Goal: Information Seeking & Learning: Learn about a topic

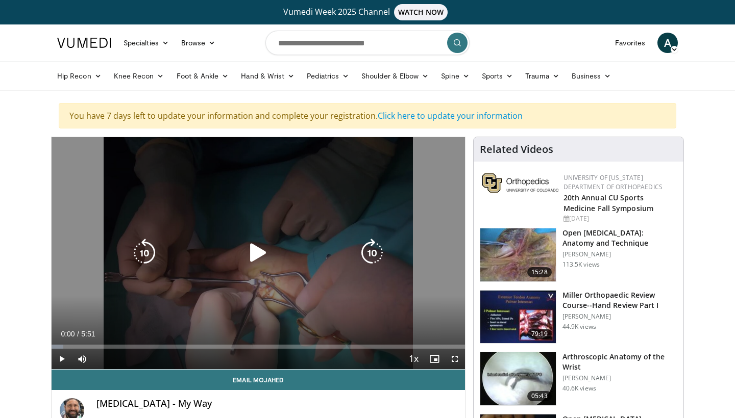
click at [251, 254] on icon "Video Player" at bounding box center [258, 253] width 29 height 29
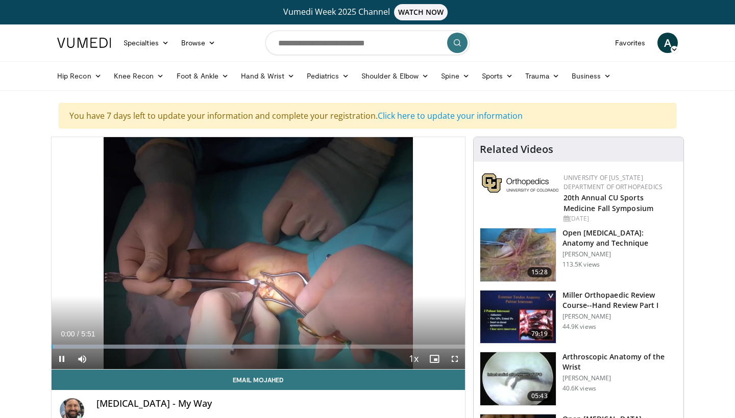
click at [455, 351] on span "Video Player" at bounding box center [454, 359] width 20 height 20
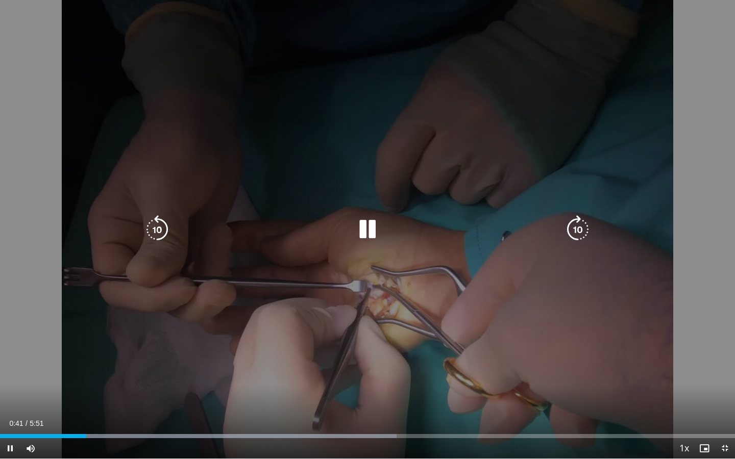
click at [243, 167] on div "10 seconds Tap to unmute" at bounding box center [367, 229] width 735 height 459
click at [360, 227] on icon "Video Player" at bounding box center [367, 229] width 29 height 29
click at [142, 226] on div "10 seconds Tap to unmute" at bounding box center [367, 229] width 735 height 459
click at [161, 228] on icon "Video Player" at bounding box center [157, 229] width 29 height 29
click at [363, 228] on icon "Video Player" at bounding box center [367, 229] width 29 height 29
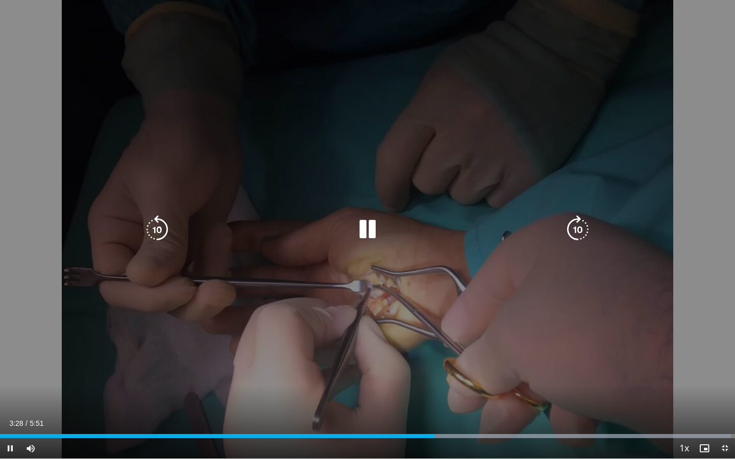
click at [376, 233] on icon "Video Player" at bounding box center [367, 229] width 29 height 29
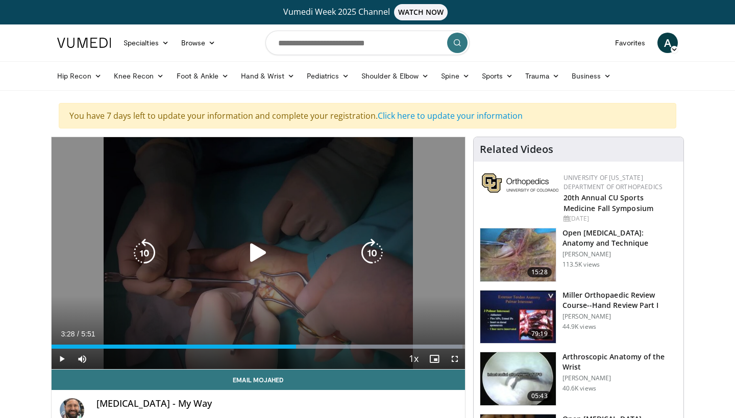
click at [259, 249] on icon "Video Player" at bounding box center [258, 253] width 29 height 29
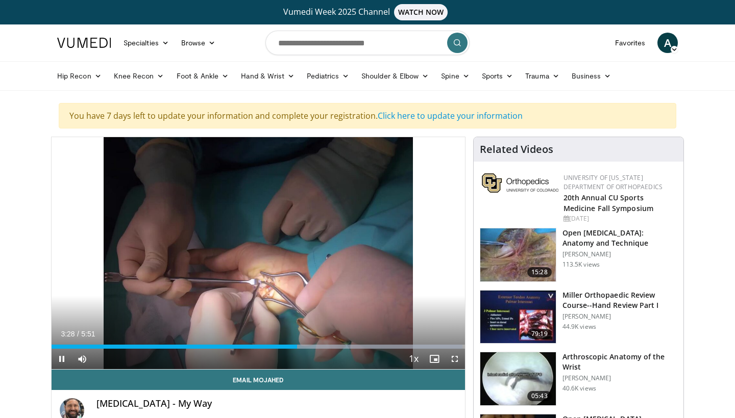
click at [457, 363] on span "Video Player" at bounding box center [454, 359] width 20 height 20
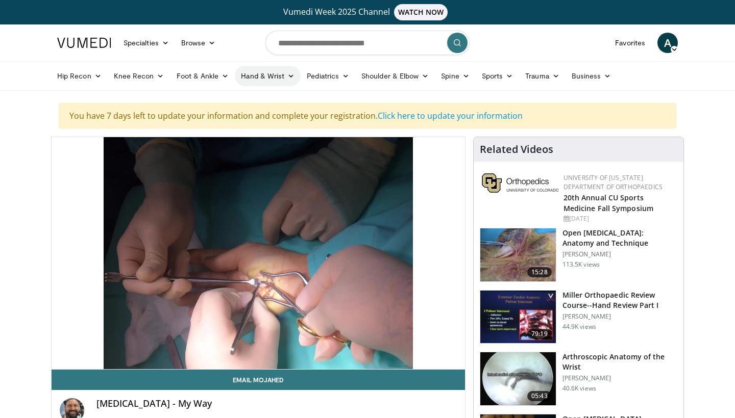
click at [265, 82] on link "Hand & Wrist" at bounding box center [268, 76] width 66 height 20
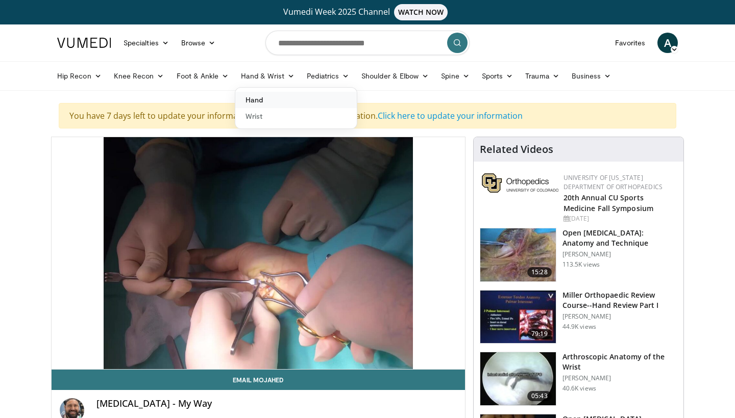
click at [264, 94] on link "Hand" at bounding box center [295, 100] width 121 height 16
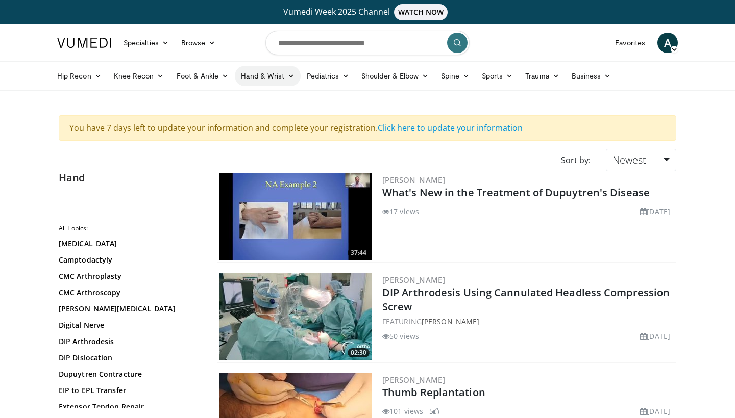
click at [278, 77] on link "Hand & Wrist" at bounding box center [268, 76] width 66 height 20
click at [251, 116] on link "Wrist" at bounding box center [295, 116] width 121 height 16
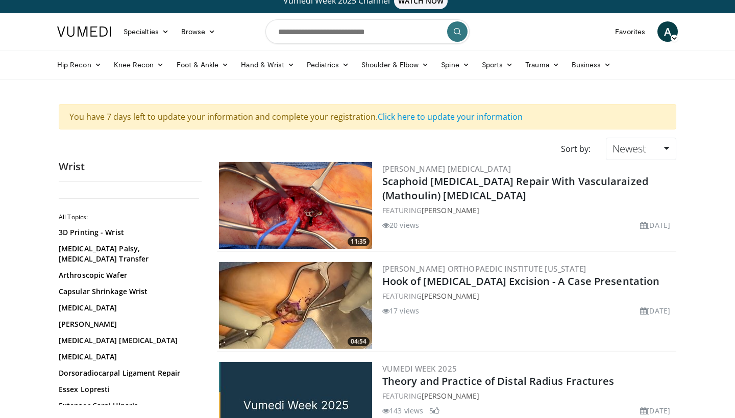
scroll to position [14, 0]
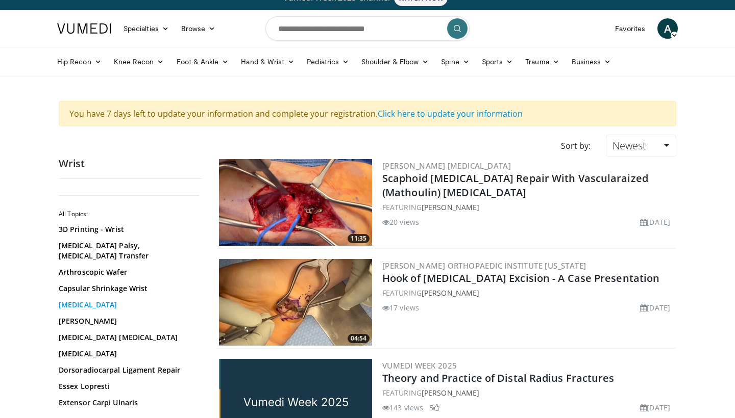
click at [113, 300] on link "[MEDICAL_DATA]" at bounding box center [128, 305] width 138 height 10
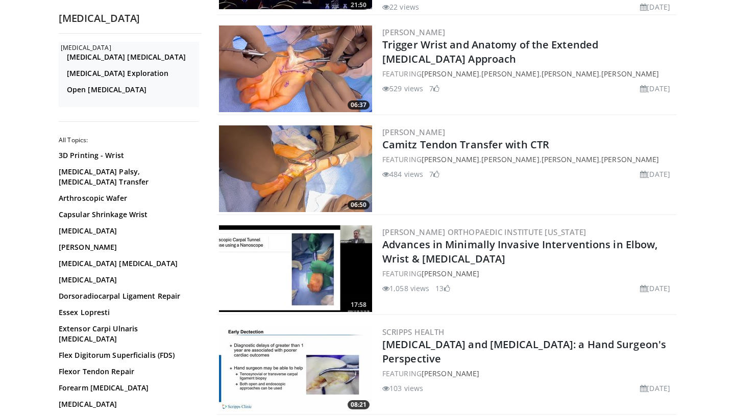
scroll to position [255, 0]
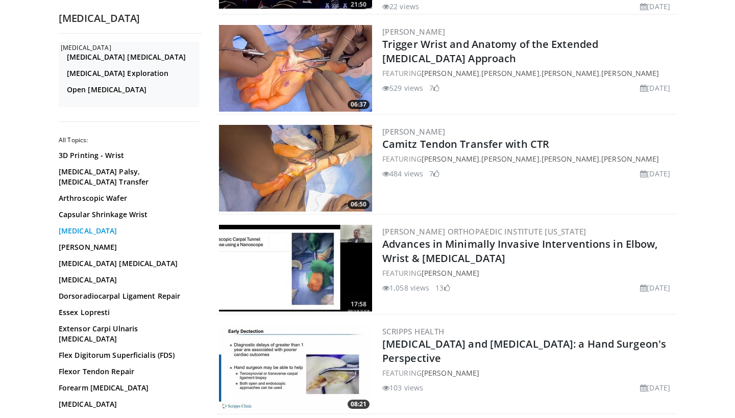
click at [72, 234] on link "Carpal Tunnel Release" at bounding box center [128, 231] width 138 height 10
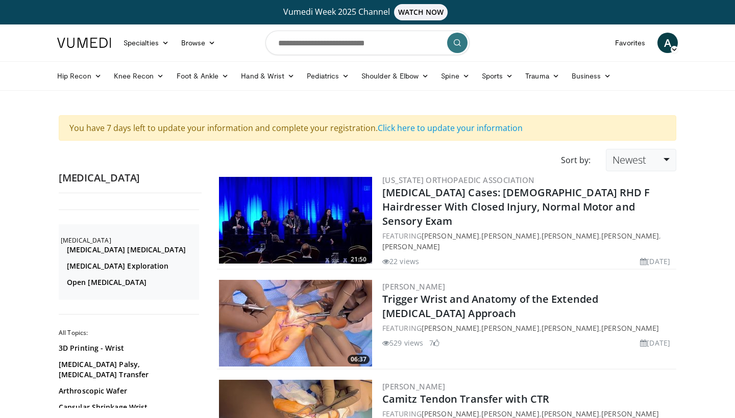
click at [652, 153] on link "Newest" at bounding box center [641, 160] width 70 height 22
click at [638, 207] on link "Thumbs Up" at bounding box center [646, 201] width 81 height 16
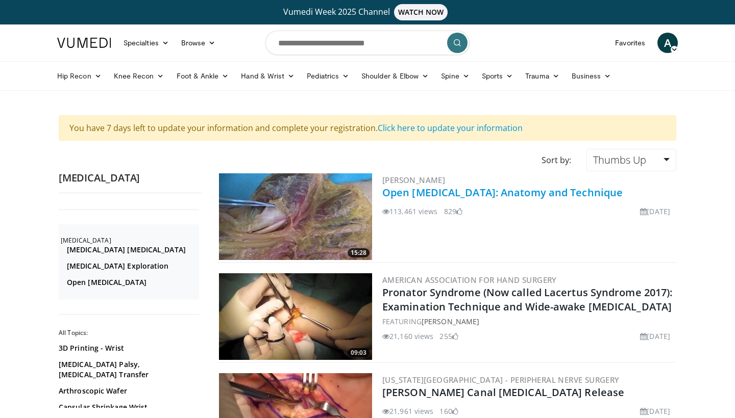
click at [402, 191] on link "Open [MEDICAL_DATA]: Anatomy and Technique" at bounding box center [502, 193] width 240 height 14
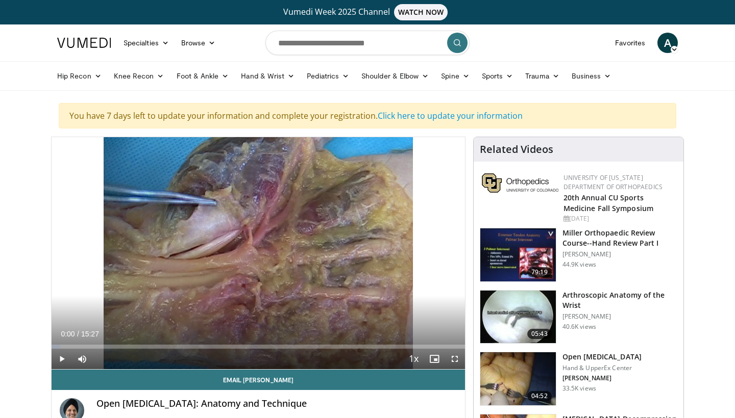
click at [451, 358] on span "Video Player" at bounding box center [454, 359] width 20 height 20
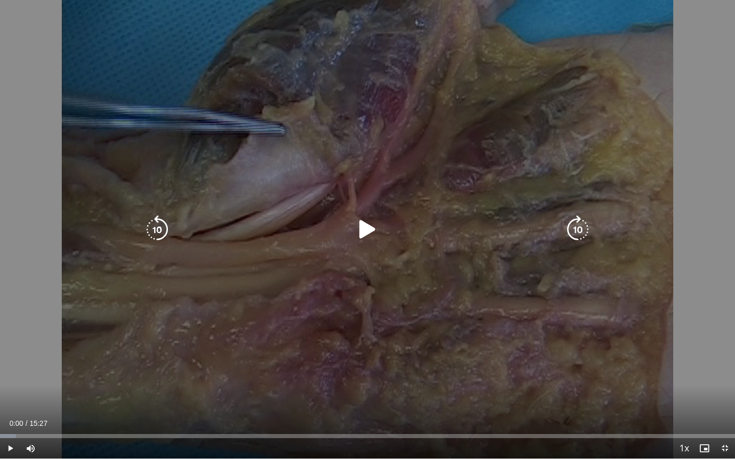
click at [366, 234] on icon "Video Player" at bounding box center [367, 229] width 29 height 29
click at [379, 226] on icon "Video Player" at bounding box center [367, 229] width 29 height 29
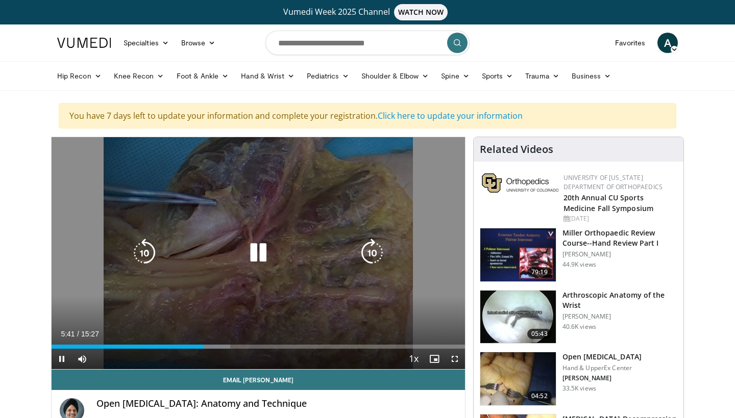
click at [255, 259] on icon "Video Player" at bounding box center [258, 253] width 29 height 29
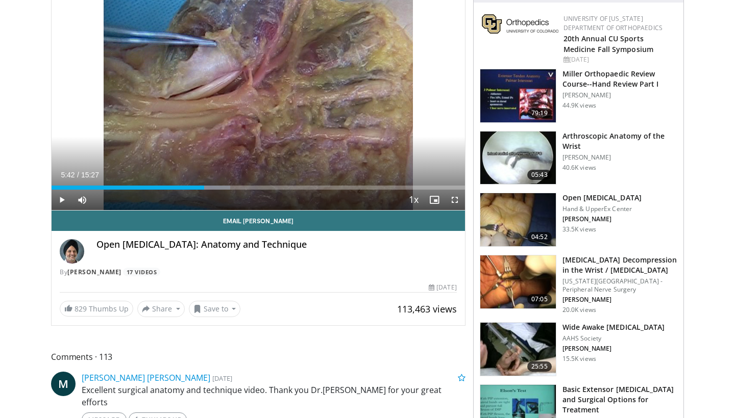
scroll to position [161, 0]
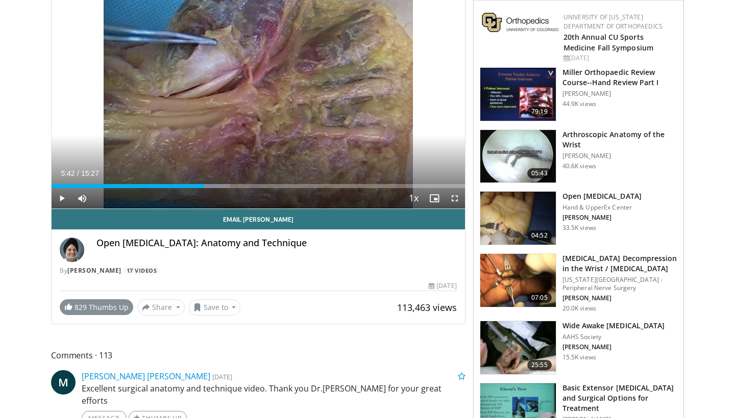
click at [108, 308] on link "829 Thumbs Up" at bounding box center [96, 308] width 73 height 16
click at [226, 307] on button "Save to" at bounding box center [215, 308] width 52 height 16
click at [222, 358] on em "New Playlist" at bounding box center [223, 354] width 42 height 11
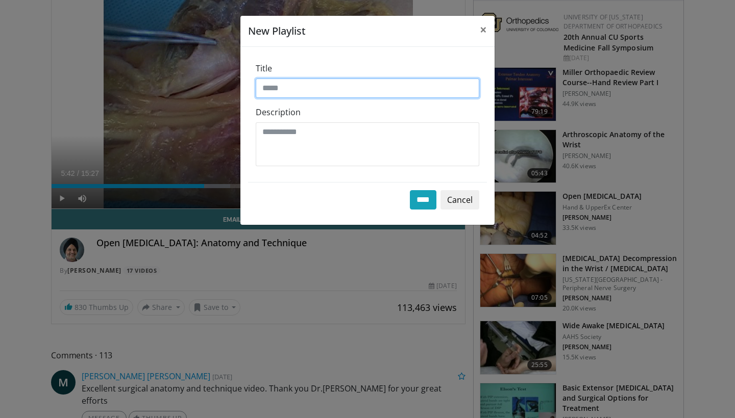
click at [291, 90] on input "Title" at bounding box center [368, 88] width 224 height 19
type input "***"
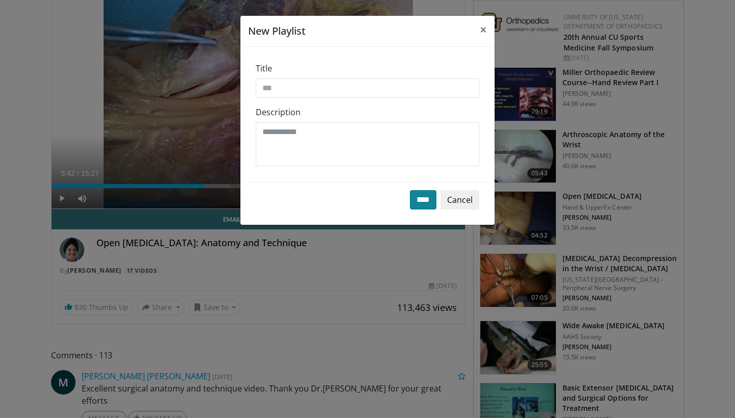
click at [421, 201] on input "****" at bounding box center [423, 199] width 27 height 19
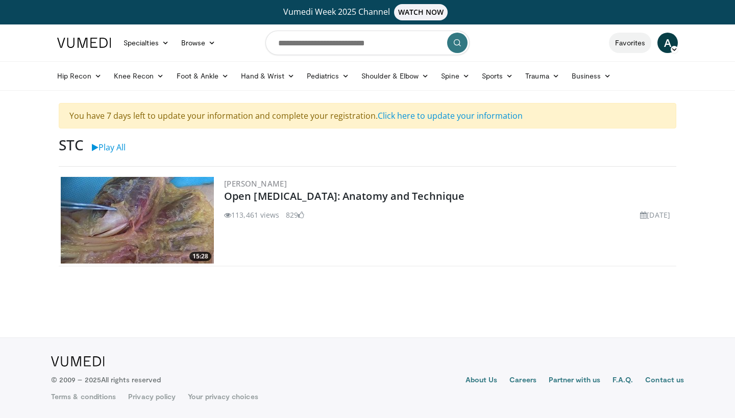
click at [628, 39] on link "Favorites" at bounding box center [630, 43] width 42 height 20
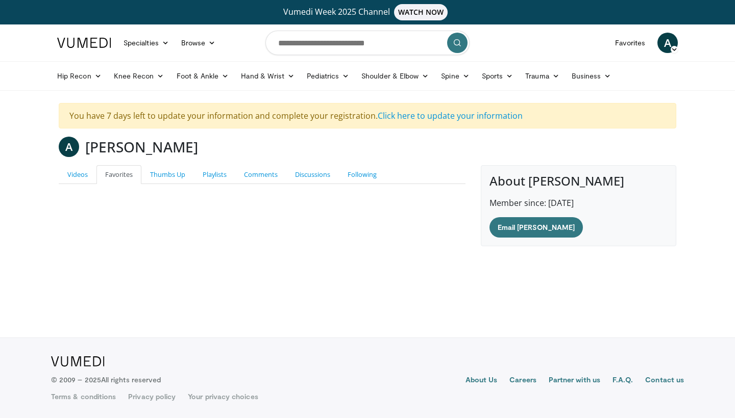
click at [125, 169] on link "Favorites" at bounding box center [118, 174] width 45 height 19
click at [82, 169] on link "Videos" at bounding box center [78, 174] width 38 height 19
click at [347, 177] on link "Following" at bounding box center [362, 174] width 46 height 19
click at [307, 176] on link "Discussions" at bounding box center [312, 174] width 53 height 19
click at [263, 173] on link "Comments" at bounding box center [260, 174] width 51 height 19
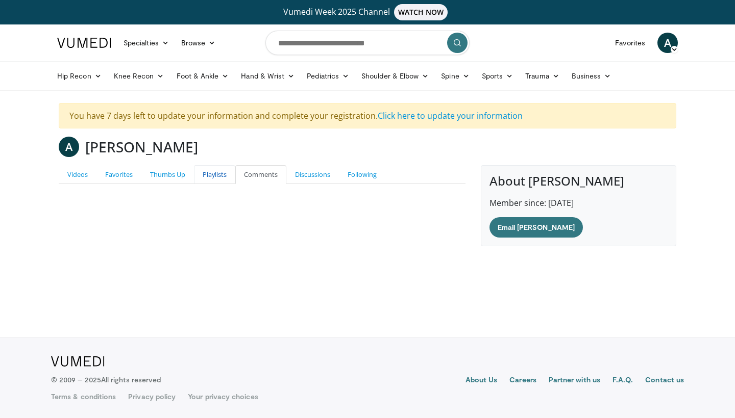
click at [214, 173] on link "Playlists" at bounding box center [214, 174] width 41 height 19
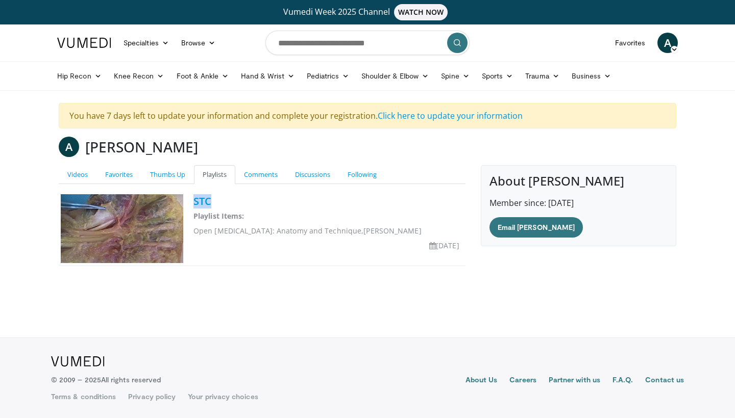
click at [197, 202] on link "STC" at bounding box center [202, 201] width 18 height 14
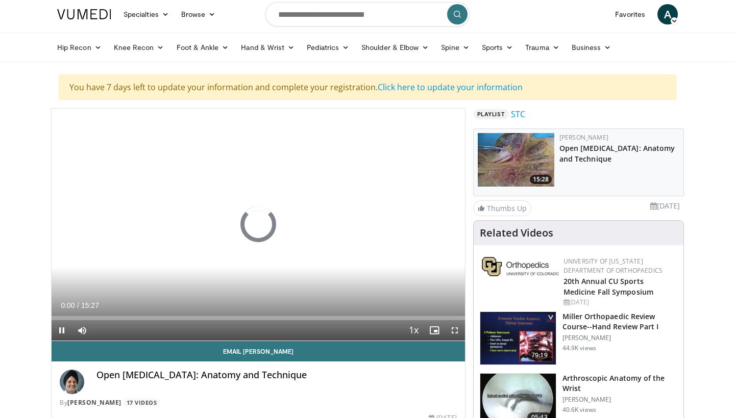
scroll to position [34, 0]
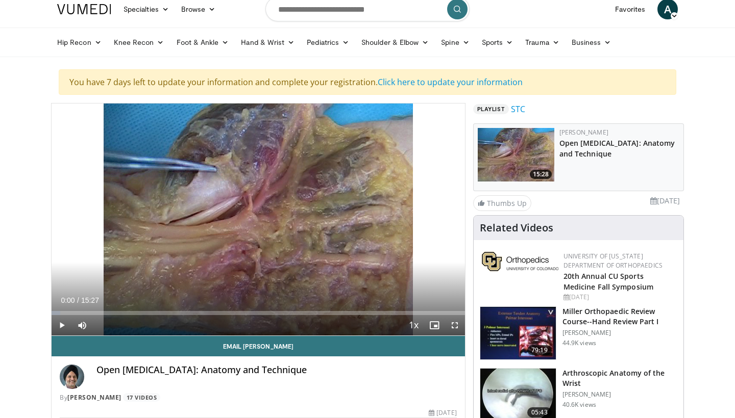
click at [458, 326] on span "Video Player" at bounding box center [454, 325] width 20 height 20
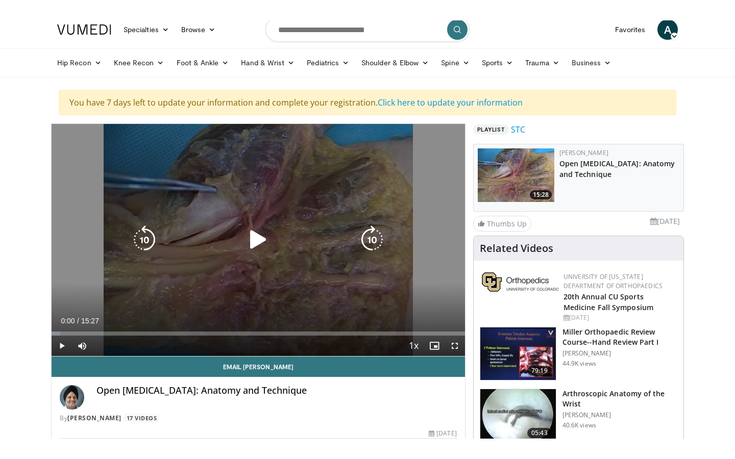
scroll to position [0, 0]
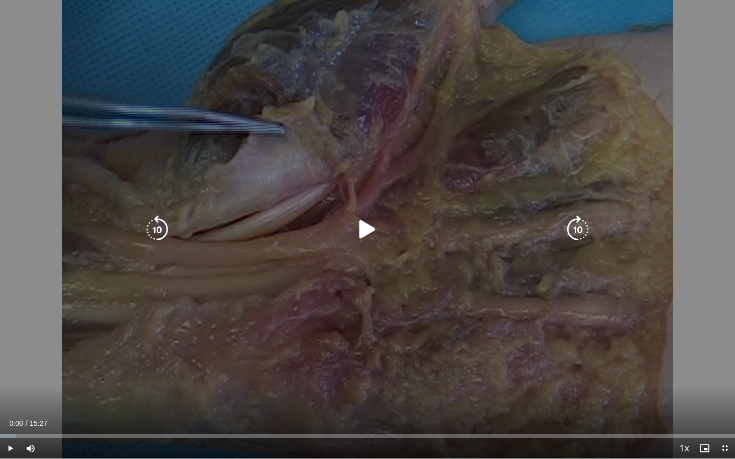
click at [361, 230] on icon "Video Player" at bounding box center [367, 229] width 29 height 29
click at [373, 230] on icon "Video Player" at bounding box center [367, 229] width 29 height 29
click at [366, 228] on icon "Video Player" at bounding box center [367, 229] width 29 height 29
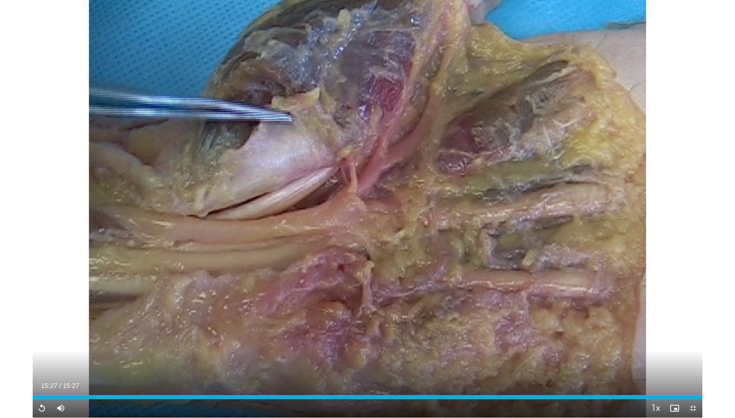
scroll to position [34, 0]
